Goal: Navigation & Orientation: Find specific page/section

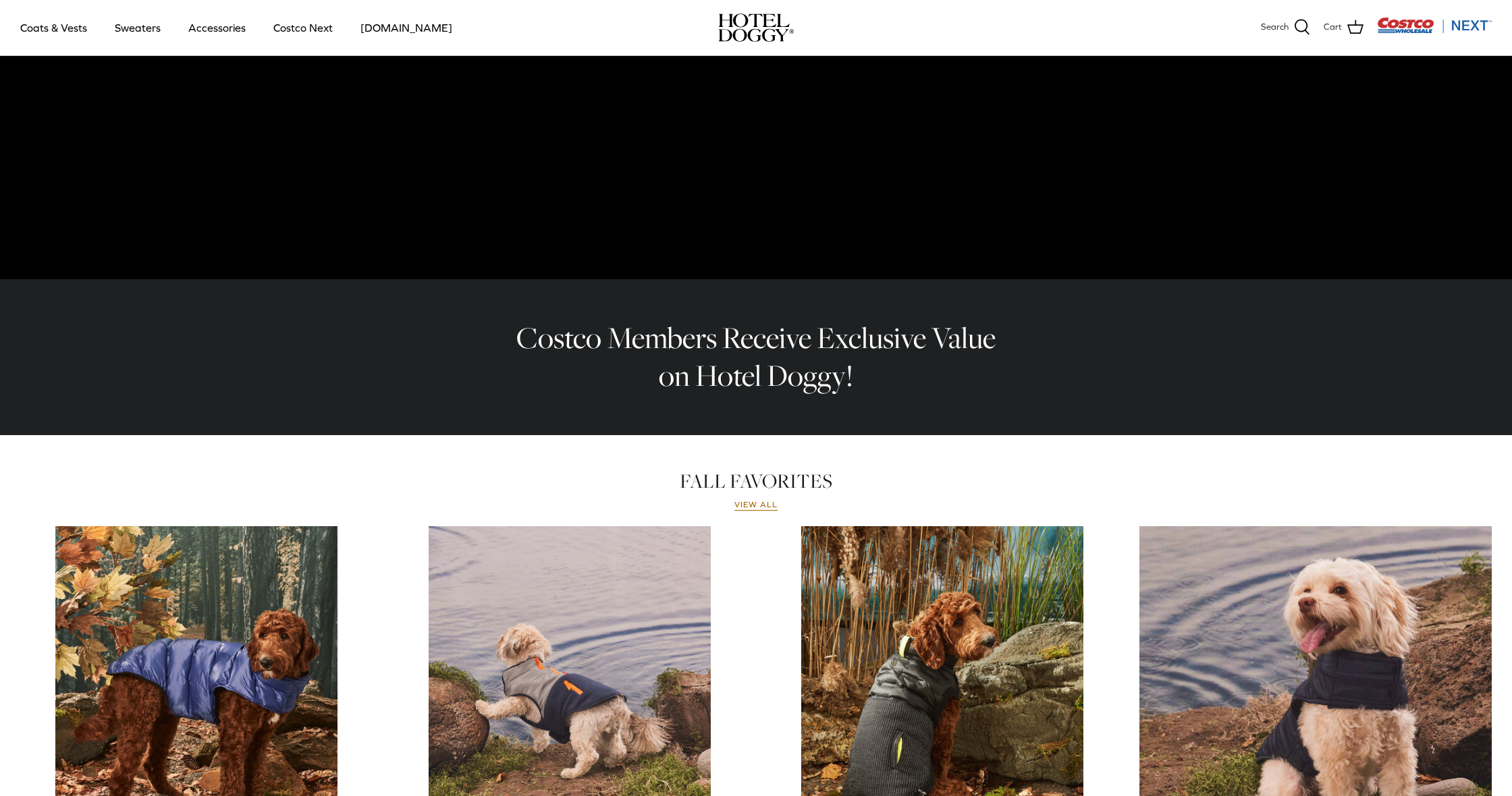
scroll to position [234, 0]
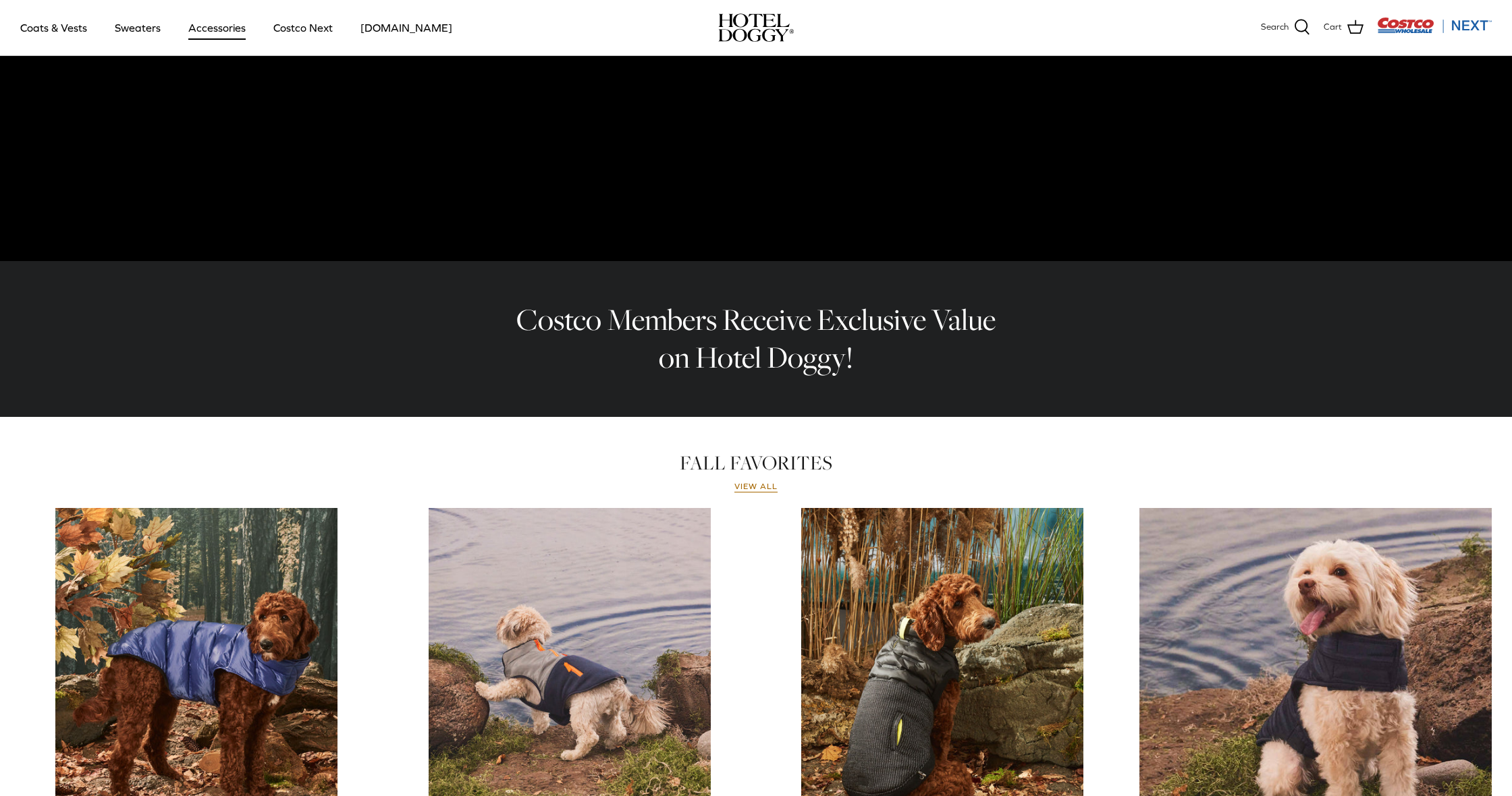
click at [222, 25] on link "Accessories" at bounding box center [217, 28] width 82 height 46
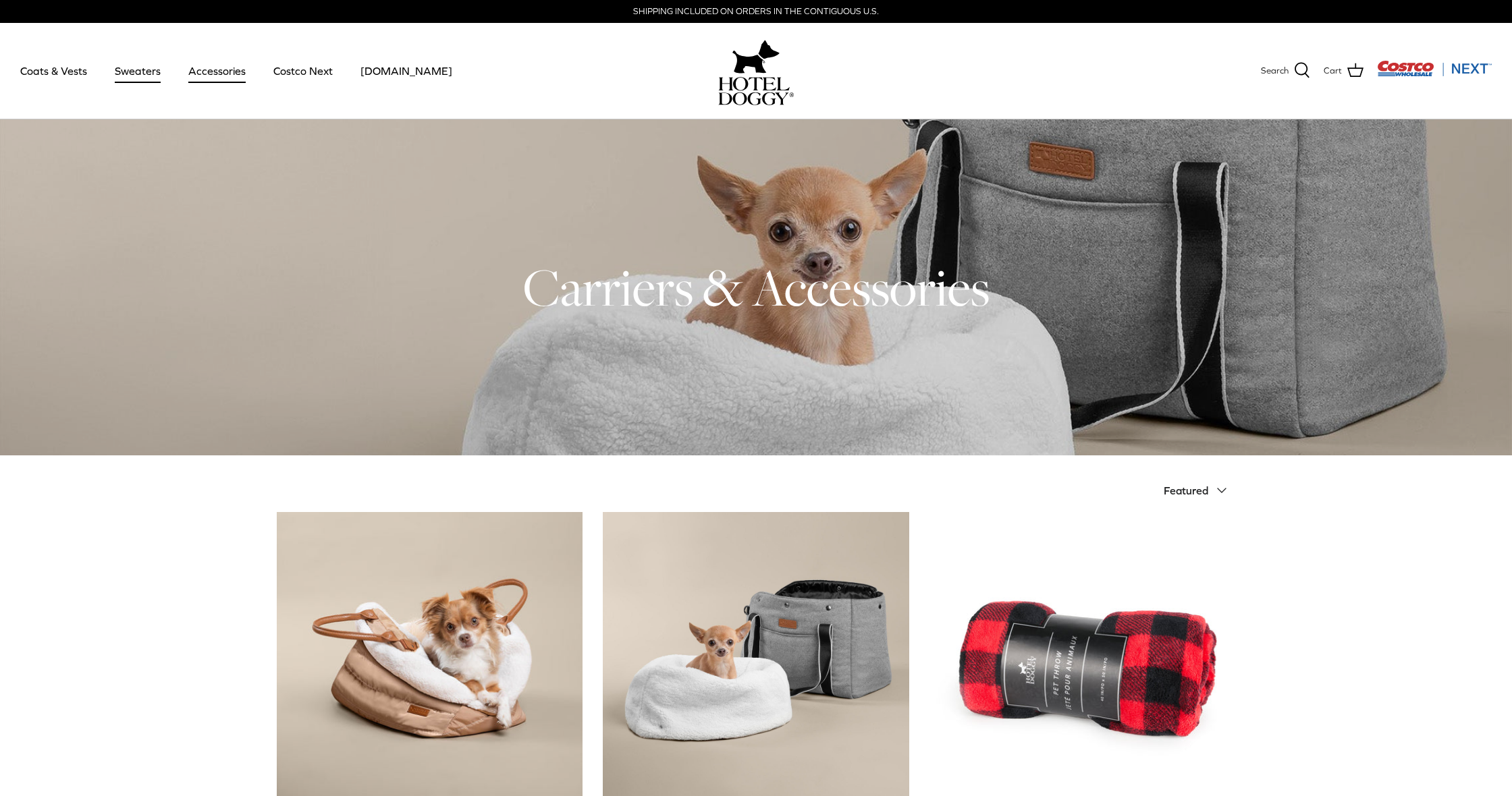
click at [141, 67] on link "Sweaters" at bounding box center [137, 71] width 70 height 46
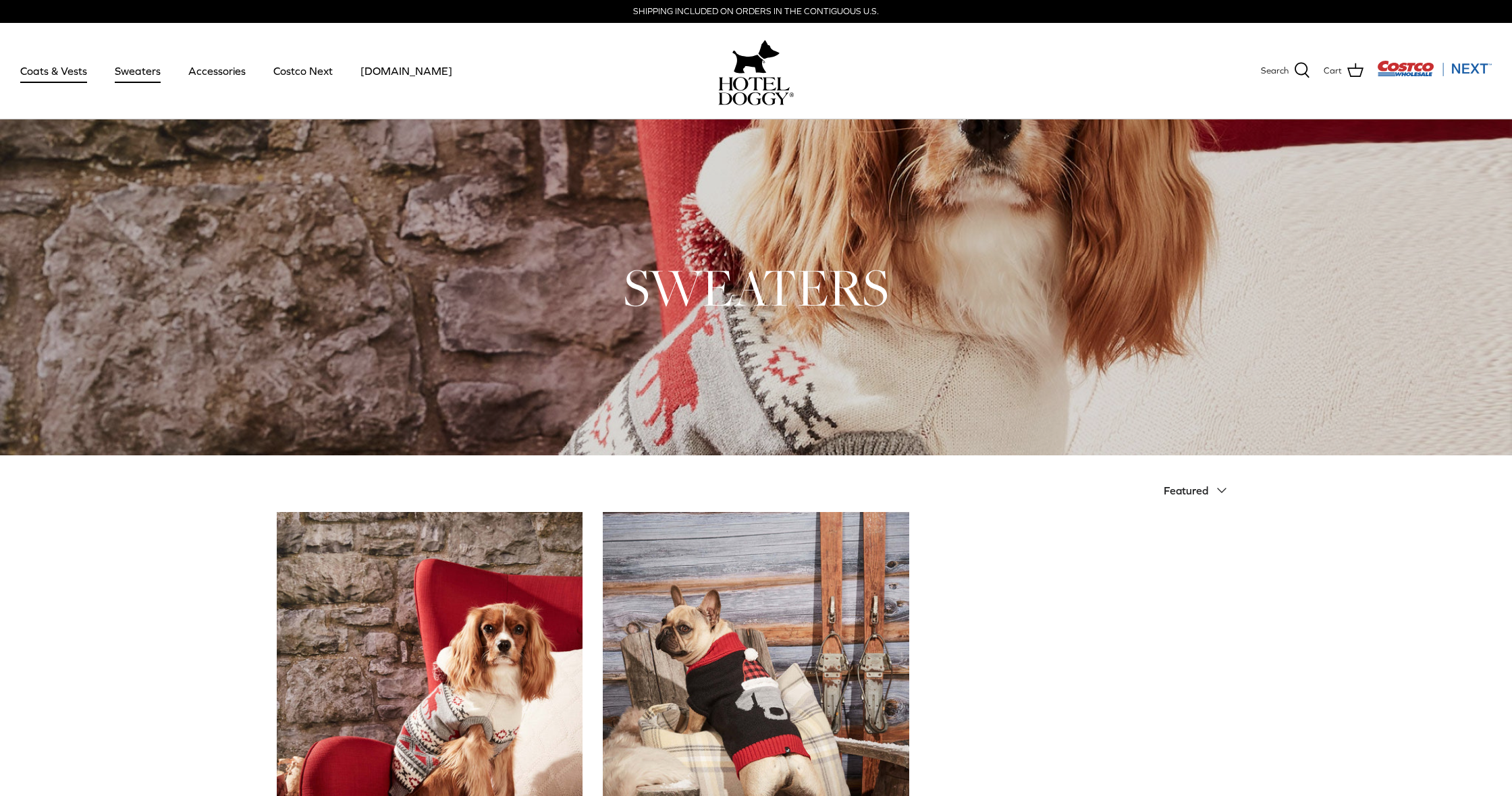
click at [85, 70] on link "Coats & Vests" at bounding box center [53, 71] width 91 height 46
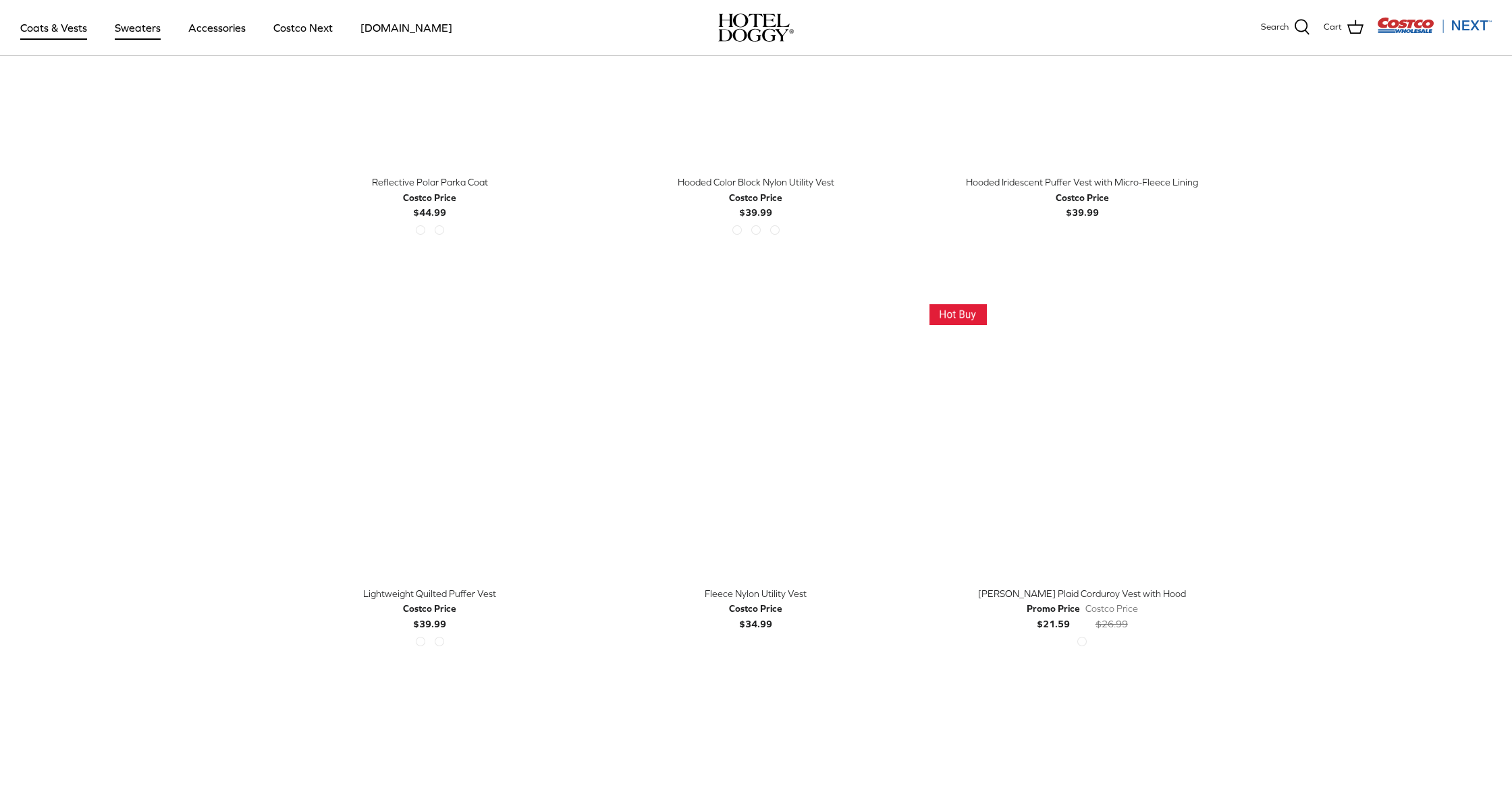
scroll to position [1368, 0]
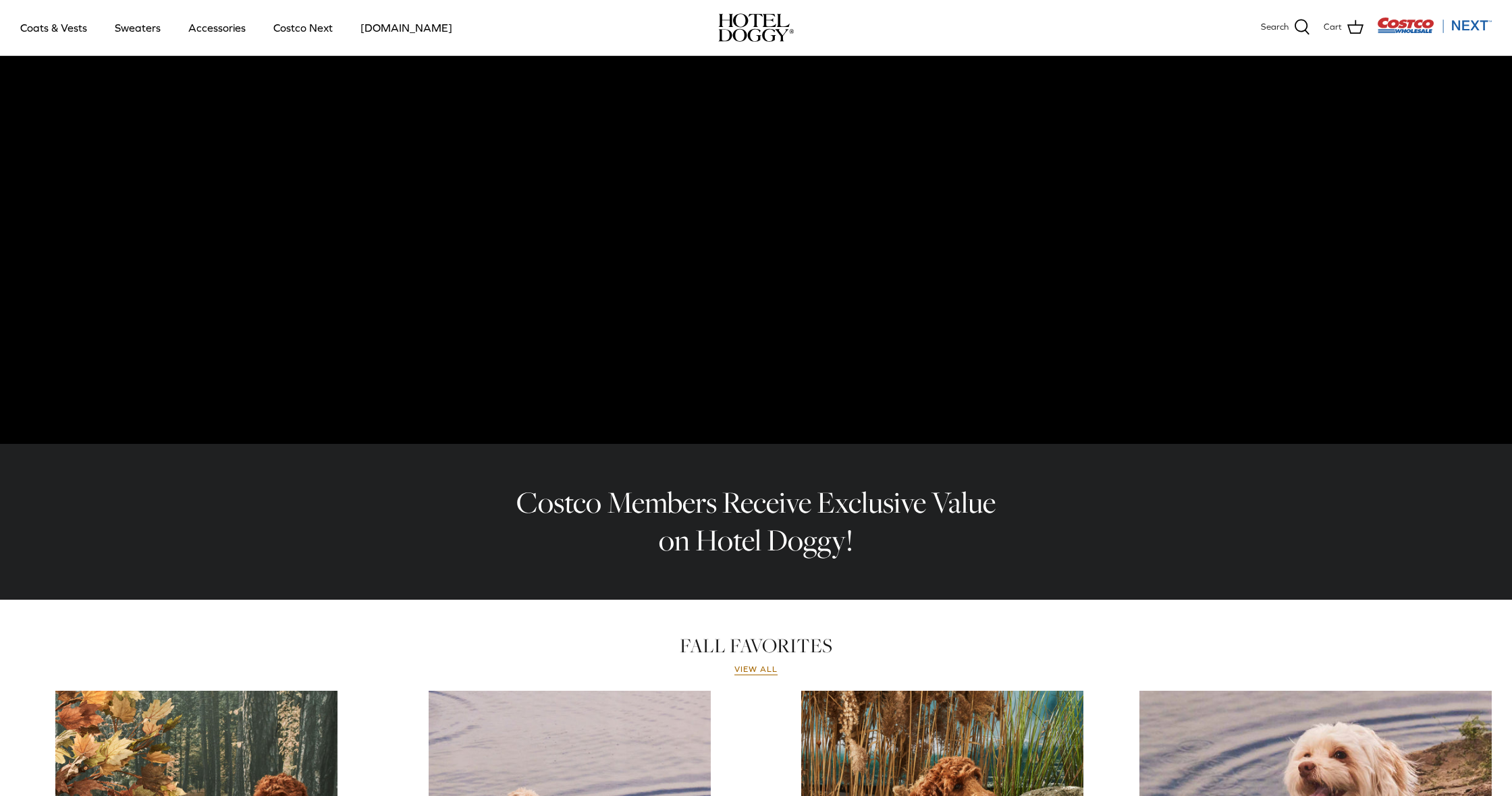
scroll to position [4, 0]
